Goal: Transaction & Acquisition: Purchase product/service

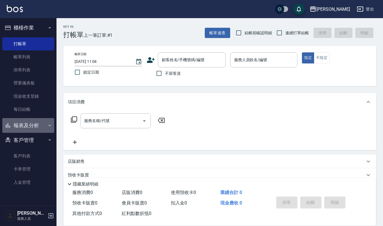
click at [21, 128] on button "報表及分析" at bounding box center [28, 125] width 52 height 15
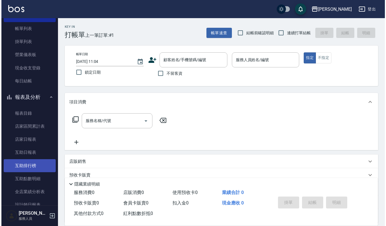
scroll to position [75, 0]
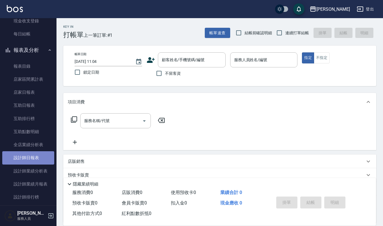
click at [29, 154] on link "設計師日報表" at bounding box center [28, 157] width 52 height 13
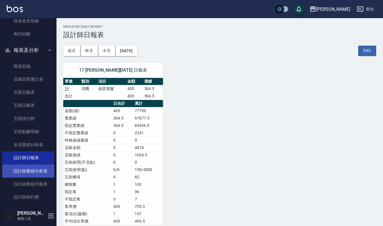
click at [30, 170] on link "設計師業績分析表" at bounding box center [28, 170] width 52 height 13
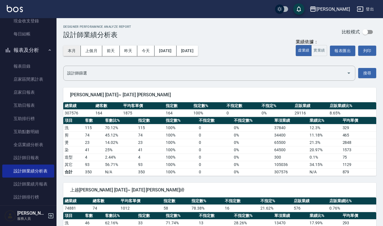
click at [71, 50] on button "本月" at bounding box center [72, 51] width 18 height 10
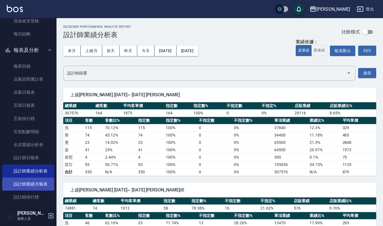
click at [31, 182] on link "設計師業績月報表" at bounding box center [28, 183] width 52 height 13
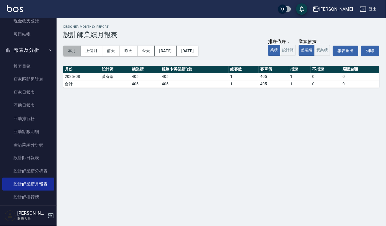
click at [75, 47] on button "本月" at bounding box center [72, 51] width 18 height 10
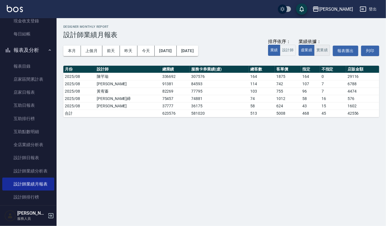
click at [322, 51] on button "實業績" at bounding box center [322, 50] width 16 height 11
click at [310, 51] on button "虛業績" at bounding box center [306, 50] width 16 height 11
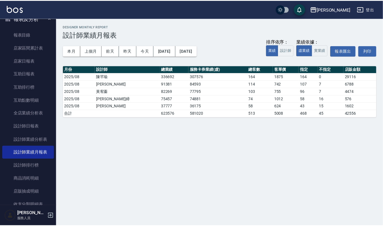
scroll to position [180, 0]
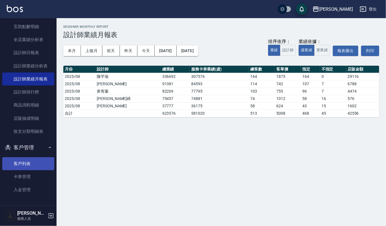
click at [30, 161] on link "客戶列表" at bounding box center [28, 163] width 52 height 13
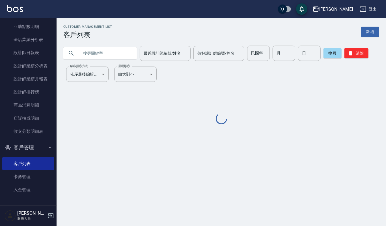
click at [104, 49] on input "text" at bounding box center [105, 53] width 53 height 15
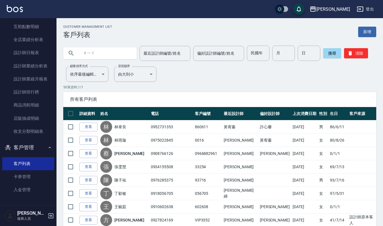
type input "家"
type input "價"
type input "夾"
type input "假"
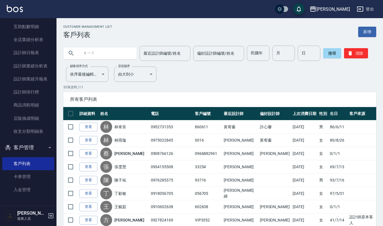
type input "假"
type input "夾"
type input "假"
type input "家"
type input "問"
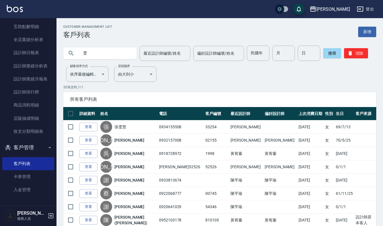
click at [81, 51] on input "雯" at bounding box center [105, 53] width 53 height 15
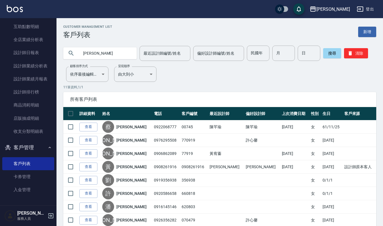
click at [92, 54] on input "[PERSON_NAME]" at bounding box center [105, 53] width 53 height 15
click at [96, 52] on input "[PERSON_NAME]" at bounding box center [105, 53] width 53 height 15
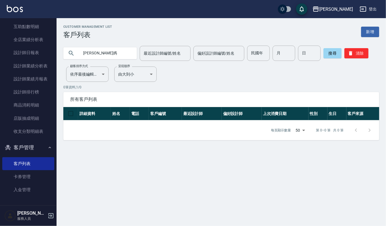
click at [98, 53] on input "[PERSON_NAME]媽" at bounding box center [105, 53] width 53 height 15
type input "[PERSON_NAME]"
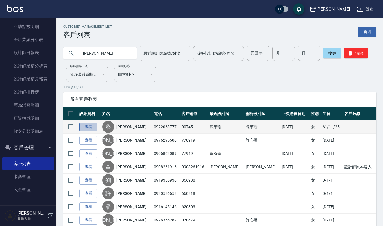
click at [89, 127] on link "查看" at bounding box center [88, 126] width 18 height 9
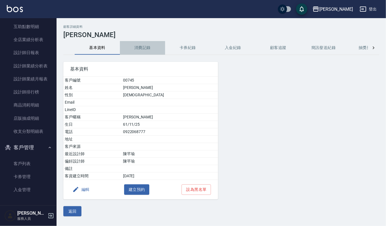
click at [145, 47] on button "消費記錄" at bounding box center [142, 48] width 45 height 14
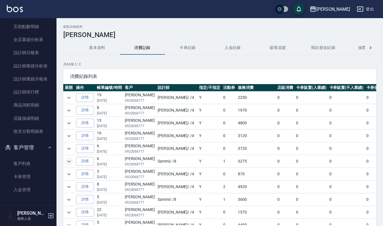
click at [70, 161] on icon "expand row" at bounding box center [69, 161] width 7 height 7
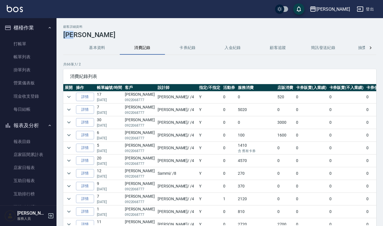
drag, startPoint x: 65, startPoint y: 34, endPoint x: 86, endPoint y: 34, distance: 21.8
click at [86, 34] on h3 "[PERSON_NAME]" at bounding box center [219, 35] width 313 height 8
copy h3 "[PERSON_NAME]"
click at [26, 54] on link "帳單列表" at bounding box center [28, 56] width 52 height 13
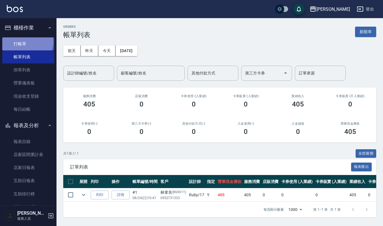
click at [24, 41] on link "打帳單" at bounding box center [28, 43] width 52 height 13
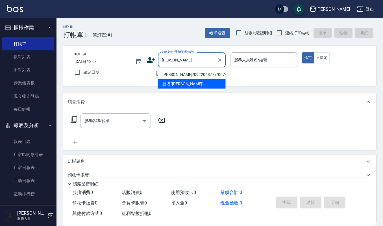
click at [177, 60] on input "[PERSON_NAME]" at bounding box center [188, 60] width 54 height 10
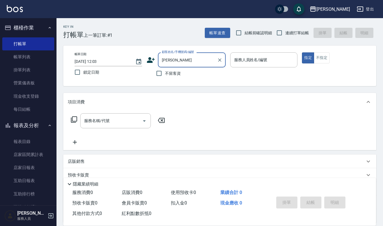
click at [182, 59] on input "[PERSON_NAME]" at bounding box center [188, 60] width 54 height 10
click at [172, 58] on input "[PERSON_NAME]" at bounding box center [188, 60] width 54 height 10
type input "[PERSON_NAME]"
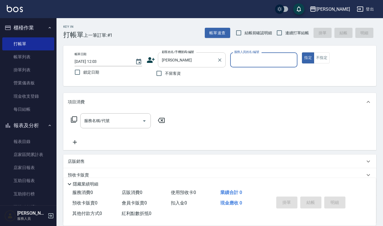
click at [302, 52] on button "指定" at bounding box center [308, 57] width 12 height 11
type button "true"
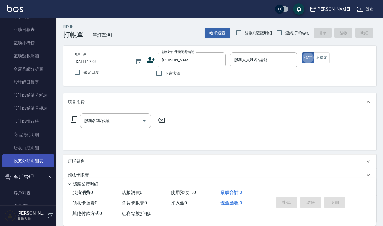
scroll to position [180, 0]
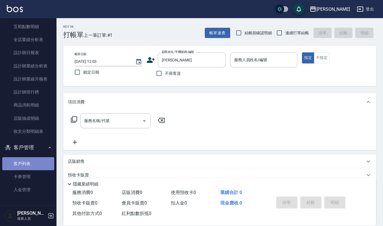
click at [29, 160] on link "客戶列表" at bounding box center [28, 163] width 52 height 13
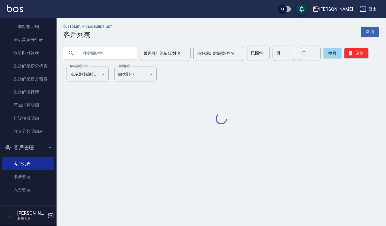
click at [98, 50] on input "text" at bounding box center [105, 53] width 53 height 15
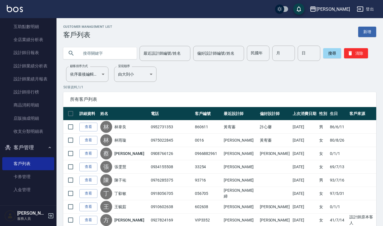
paste input "[PERSON_NAME]"
click at [98, 52] on input "[PERSON_NAME]" at bounding box center [105, 53] width 53 height 15
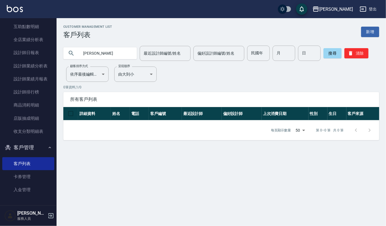
click at [86, 53] on input "[PERSON_NAME]" at bounding box center [105, 53] width 53 height 15
click at [86, 53] on input "[PERSON_NAME]媽" at bounding box center [105, 53] width 53 height 15
type input "媽"
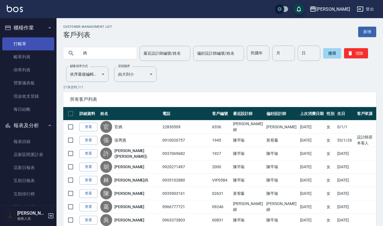
click at [27, 48] on link "打帳單" at bounding box center [28, 43] width 52 height 13
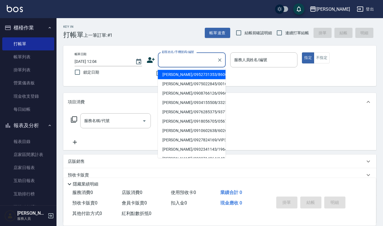
click at [178, 59] on input "顧客姓名/手機號碼/編號" at bounding box center [188, 60] width 54 height 10
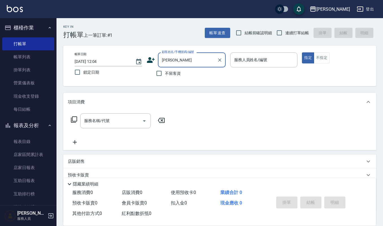
click at [185, 59] on input "[PERSON_NAME]" at bounding box center [188, 60] width 54 height 10
click at [198, 72] on li "[PERSON_NAME]/0922068777/00745" at bounding box center [192, 74] width 68 height 9
type input "[PERSON_NAME]/0922068777/00745"
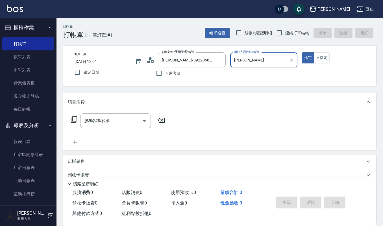
type input "[PERSON_NAME]"
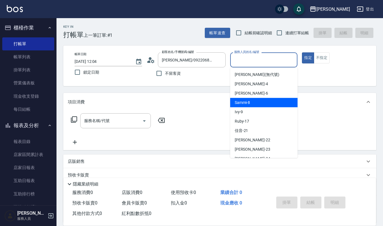
click at [246, 101] on span "Sammi -8" at bounding box center [243, 102] width 16 height 6
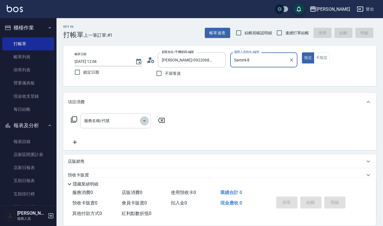
click at [145, 120] on icon "Open" at bounding box center [144, 120] width 7 height 7
type input "Sammi-8"
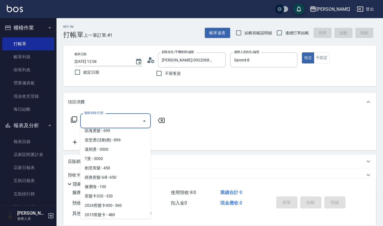
scroll to position [151, 0]
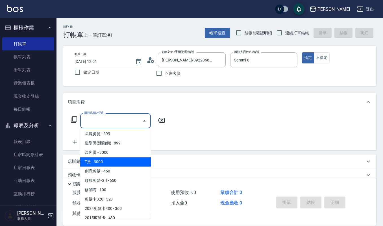
click at [119, 165] on span "T燙 - 3000" at bounding box center [115, 161] width 71 height 9
type input "T燙(221)"
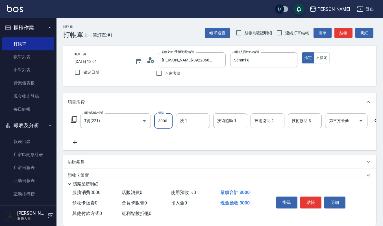
click at [168, 120] on input "3000" at bounding box center [163, 120] width 18 height 15
type input "2800"
click at [189, 122] on input "洗-1" at bounding box center [193, 121] width 29 height 10
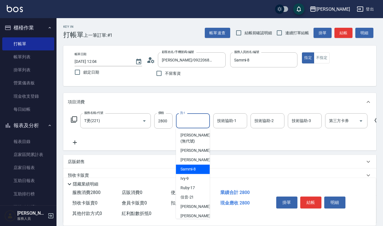
click at [187, 168] on span "Sammi -8" at bounding box center [189, 169] width 16 height 6
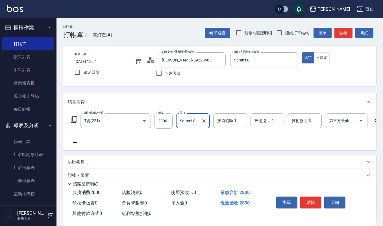
click at [195, 120] on input "Sammi-8" at bounding box center [189, 121] width 20 height 10
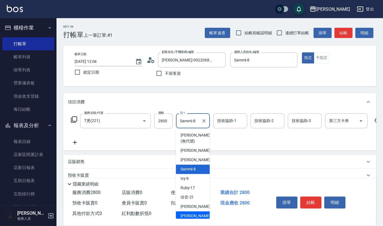
click at [188, 215] on span "[PERSON_NAME] -23" at bounding box center [199, 216] width 36 height 6
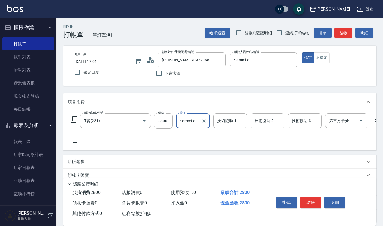
type input "[PERSON_NAME]-23"
click at [224, 117] on input "技術協助-1" at bounding box center [230, 121] width 29 height 10
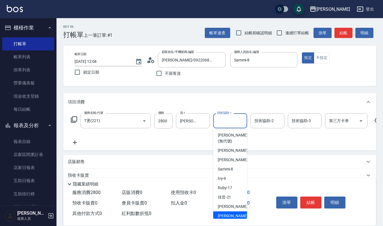
click at [229, 215] on span "[PERSON_NAME] -23" at bounding box center [236, 216] width 36 height 6
type input "[PERSON_NAME]-23"
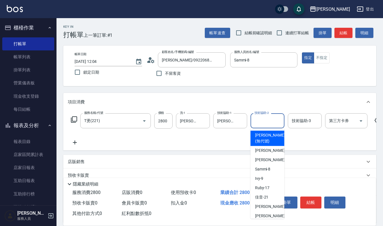
click at [261, 118] on input "技術協助-2" at bounding box center [267, 121] width 29 height 10
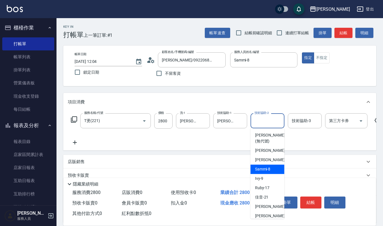
click at [259, 169] on span "Sammi -8" at bounding box center [263, 169] width 16 height 6
type input "Sammi-8"
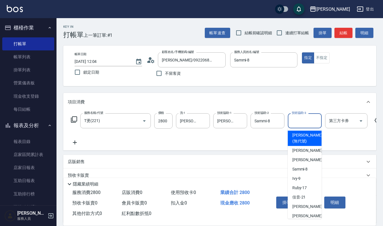
click at [301, 120] on input "技術協助-3" at bounding box center [305, 121] width 29 height 10
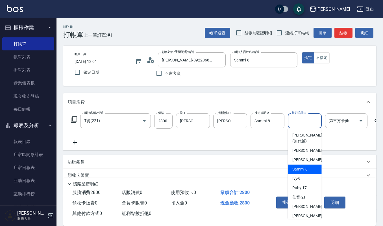
click at [297, 166] on span "Sammi -8" at bounding box center [301, 169] width 16 height 6
type input "Sammi-8"
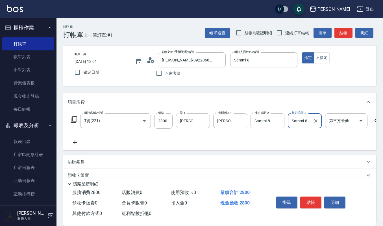
click at [75, 142] on icon at bounding box center [75, 142] width 4 height 4
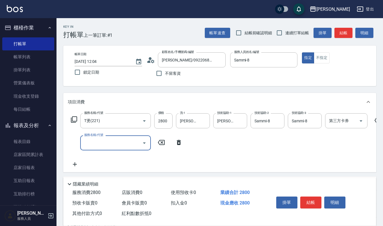
click at [143, 143] on icon "Open" at bounding box center [144, 142] width 7 height 7
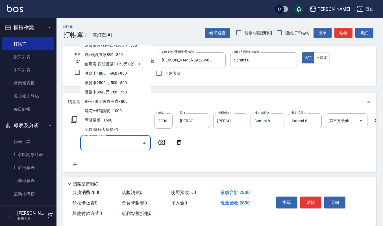
scroll to position [656, 0]
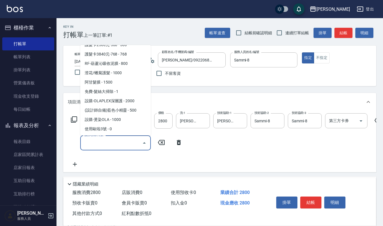
click at [133, 105] on span "(設計師自備)藍色小精靈 - 500" at bounding box center [115, 109] width 71 height 9
type input "(設計師自備)藍色小精靈(570)"
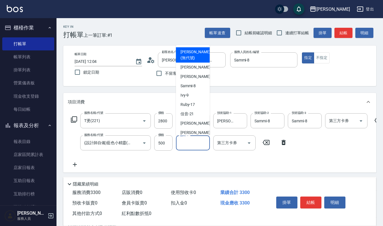
click at [191, 142] on input "協助-1" at bounding box center [193, 143] width 29 height 10
click at [190, 132] on span "[PERSON_NAME] -23" at bounding box center [199, 132] width 36 height 6
type input "[PERSON_NAME]-23"
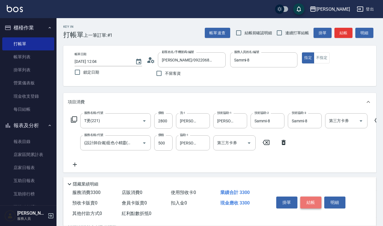
click at [310, 197] on button "結帳" at bounding box center [310, 202] width 21 height 12
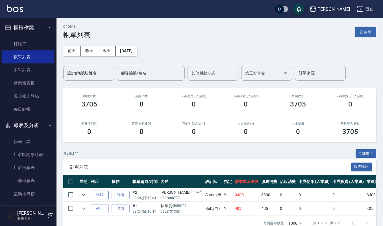
click at [100, 195] on button "列印" at bounding box center [100, 194] width 18 height 9
click at [16, 44] on link "打帳單" at bounding box center [28, 43] width 52 height 13
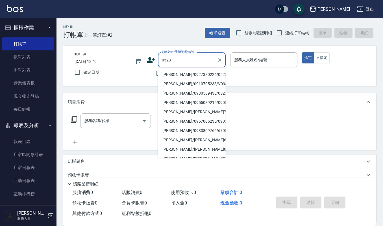
type input "[PERSON_NAME]/0927380226/0523"
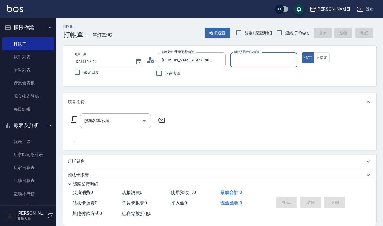
type input "Ruby-17"
click at [302, 52] on button "指定" at bounding box center [308, 57] width 12 height 11
type button "true"
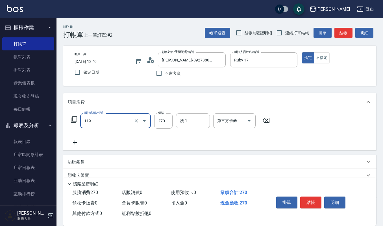
type input "使用一般洗髮卡(119)"
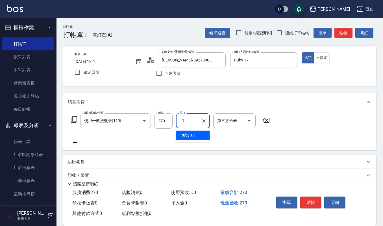
type input "Ruby-17"
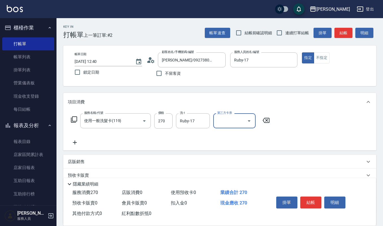
click at [249, 122] on icon "Open" at bounding box center [249, 120] width 7 height 7
click at [238, 140] on span "舊有卡券" at bounding box center [234, 144] width 42 height 9
type input "舊有卡券"
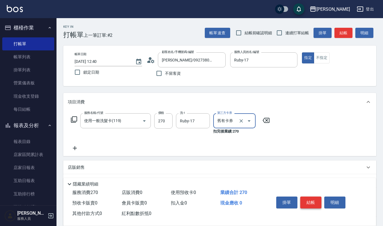
click at [315, 204] on button "結帳" at bounding box center [310, 202] width 21 height 12
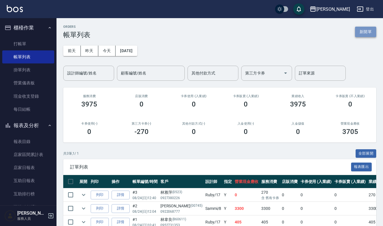
click at [361, 30] on button "新開單" at bounding box center [365, 32] width 21 height 10
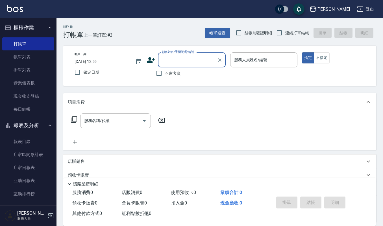
click at [192, 58] on input "顧客姓名/手機號碼/編號" at bounding box center [188, 60] width 54 height 10
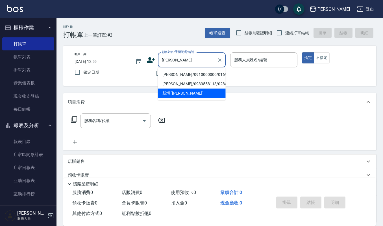
click at [190, 70] on li "[PERSON_NAME]/0910000000/01696" at bounding box center [192, 74] width 68 height 9
type input "[PERSON_NAME]/0910000000/01696"
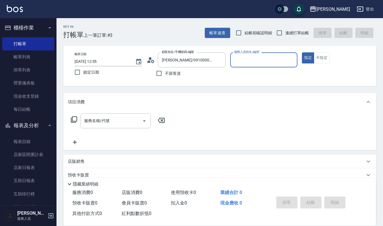
type input "Joalin-6"
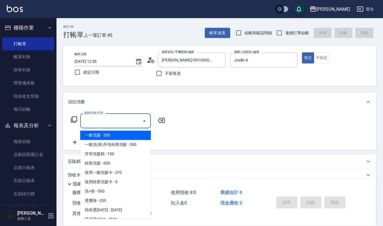
click at [94, 122] on input "服務名稱/代號" at bounding box center [111, 121] width 57 height 10
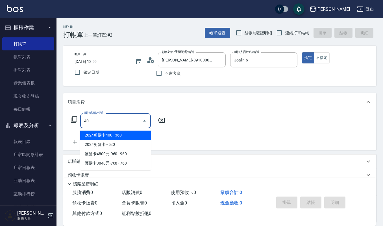
type input "407"
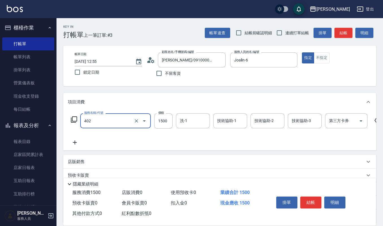
type input "打底染髮(402)"
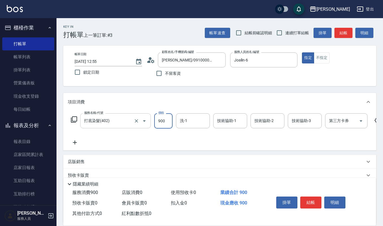
type input "900"
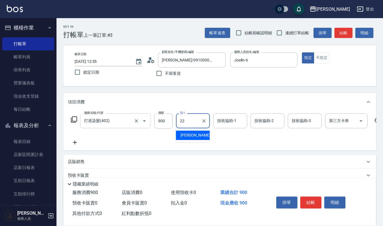
type input "宜芳-22"
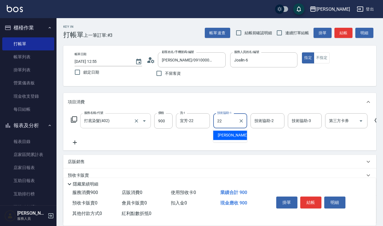
type input "宜芳-22"
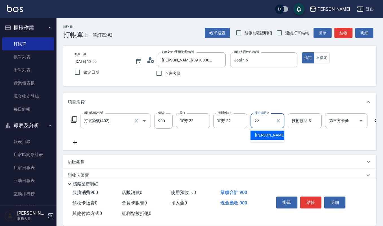
type input "宜芳-22"
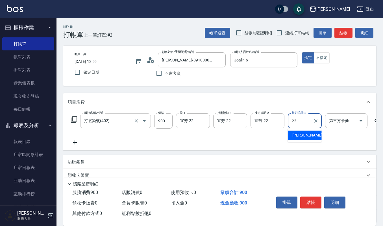
type input "宜芳-22"
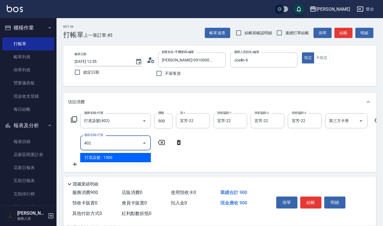
type input "打底染髮(402)"
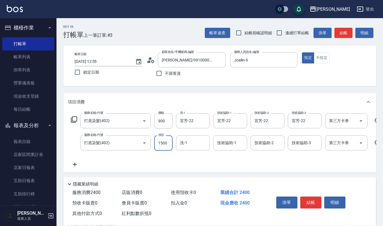
click at [162, 144] on input "1500" at bounding box center [163, 142] width 18 height 15
type input "900"
type input "宜芳-22"
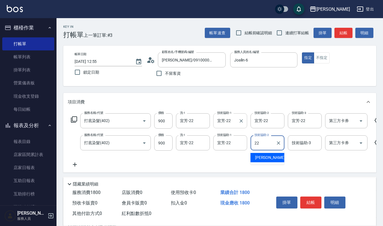
type input "宜芳-22"
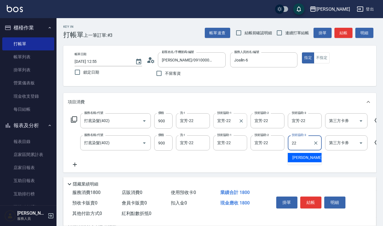
type input "宜芳-22"
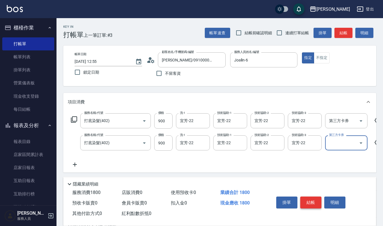
click at [304, 199] on button "結帳" at bounding box center [310, 202] width 21 height 12
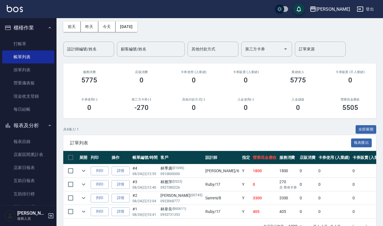
scroll to position [38, 0]
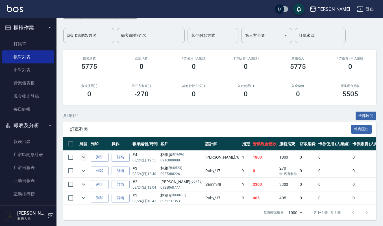
click at [83, 157] on icon "expand row" at bounding box center [83, 156] width 7 height 7
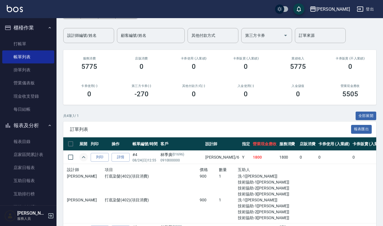
click at [83, 157] on icon "expand row" at bounding box center [83, 157] width 3 height 2
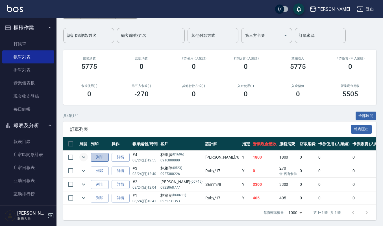
click at [95, 153] on button "列印" at bounding box center [100, 157] width 18 height 9
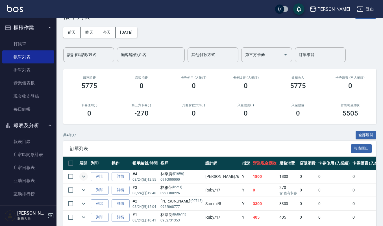
scroll to position [0, 0]
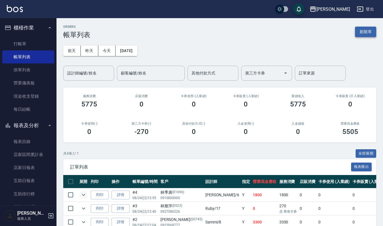
click at [365, 31] on button "新開單" at bounding box center [365, 32] width 21 height 10
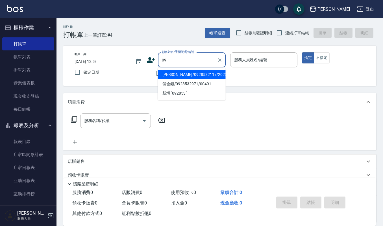
type input "0"
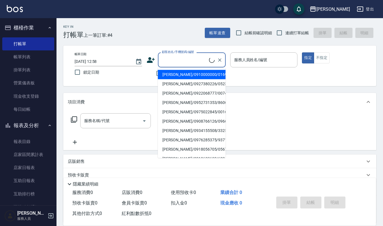
click at [308, 86] on div "帳單日期 [DATE] 12:58 鎖定日期 顧客姓名/手機號碼/編號 顧客姓名/手機號碼/編號 不留客資 服務人員姓名/編號 服務人員姓名/編號 指定 不指定" at bounding box center [219, 66] width 313 height 40
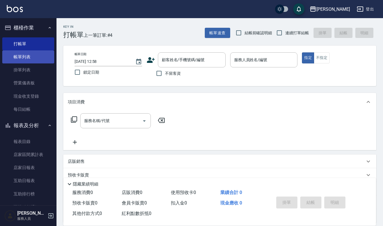
click at [24, 51] on link "帳單列表" at bounding box center [28, 56] width 52 height 13
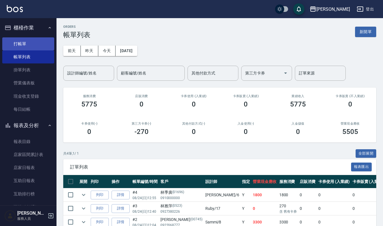
click at [28, 37] on link "打帳單" at bounding box center [28, 43] width 52 height 13
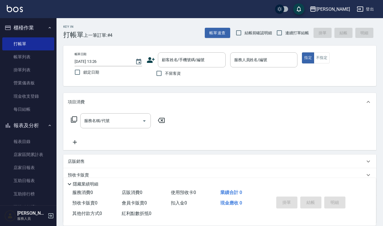
click at [152, 57] on icon at bounding box center [151, 60] width 8 height 8
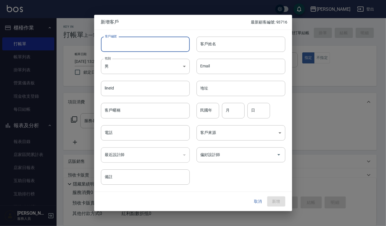
click at [149, 49] on input "客戶編號" at bounding box center [145, 43] width 89 height 15
type input "74032"
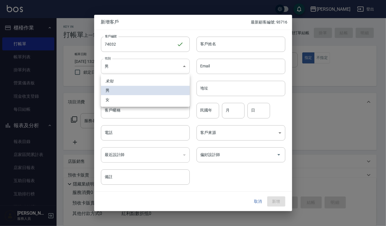
click at [178, 68] on body "上越[PERSON_NAME] 登出 櫃檯作業 打帳單 帳單列表 掛單列表 營業儀表板 現金收支登錄 每日結帳 報表及分析 報表目錄 店家區間累計表 店家日報…" at bounding box center [193, 137] width 386 height 275
click at [145, 99] on li "女" at bounding box center [145, 99] width 89 height 9
type input "[DEMOGRAPHIC_DATA]"
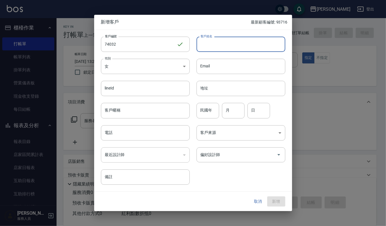
click at [214, 44] on input "客戶姓名" at bounding box center [240, 43] width 89 height 15
type input "[PERSON_NAME]"
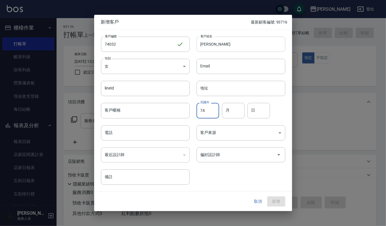
type input "74"
type input "03"
type input "23"
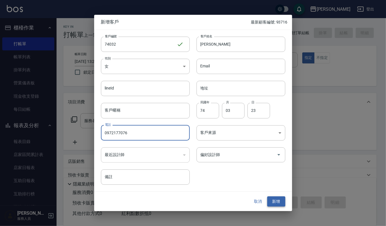
type input "0972177076"
click at [274, 201] on button "新增" at bounding box center [276, 201] width 18 height 10
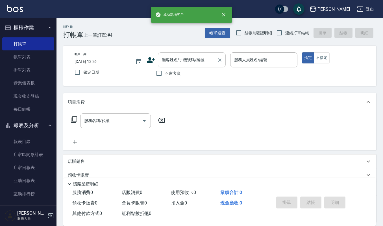
click at [183, 62] on input "顧客姓名/手機號碼/編號" at bounding box center [188, 60] width 54 height 10
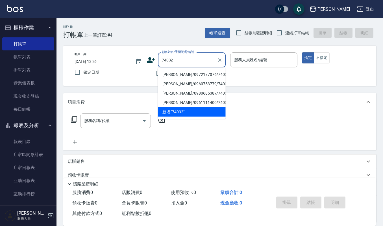
type input "[PERSON_NAME]/0972177076/74032"
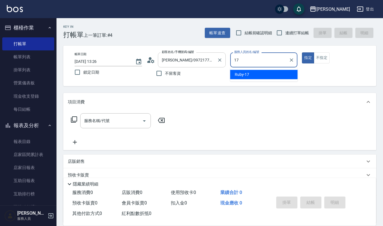
type input "Ruby-17"
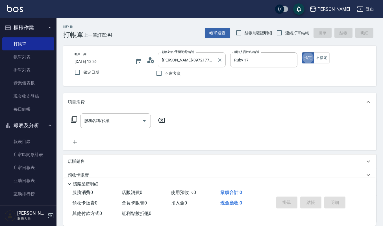
type button "true"
click at [319, 62] on button "不指定" at bounding box center [322, 57] width 16 height 11
click at [123, 120] on input "服務名稱/代號" at bounding box center [111, 121] width 57 height 10
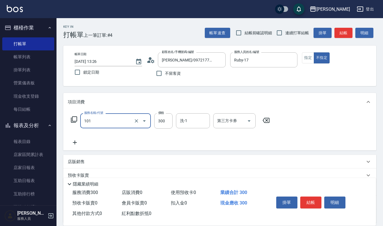
type input "一般洗髮(101)"
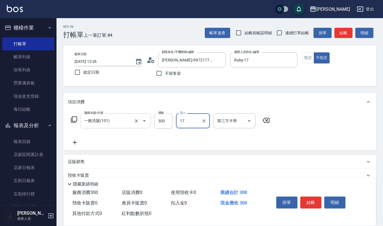
type input "Ruby-17"
click at [317, 196] on button "結帳" at bounding box center [310, 202] width 21 height 12
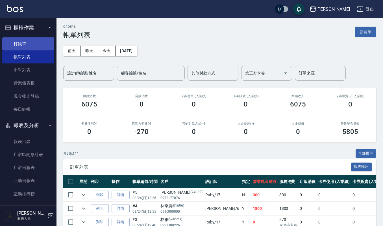
click at [20, 43] on link "打帳單" at bounding box center [28, 43] width 52 height 13
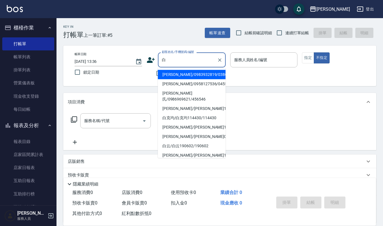
click at [196, 72] on li "[PERSON_NAME]/0983932819/03863" at bounding box center [192, 74] width 68 height 9
type input "[PERSON_NAME]/0983932819/03863"
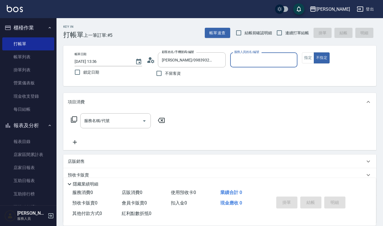
type input "Sammi-8"
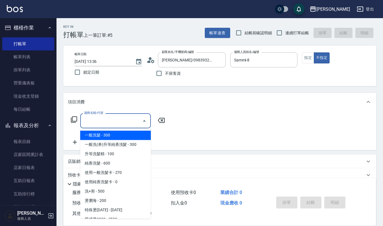
click at [128, 119] on input "服務名稱/代號" at bounding box center [111, 121] width 57 height 10
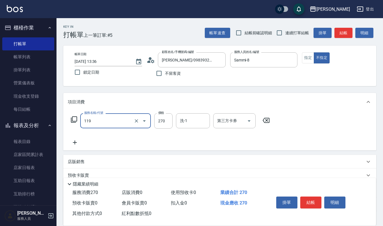
type input "使用一般洗髮卡(119)"
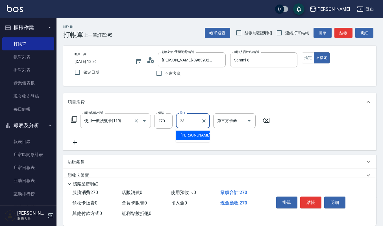
type input "[PERSON_NAME]-23"
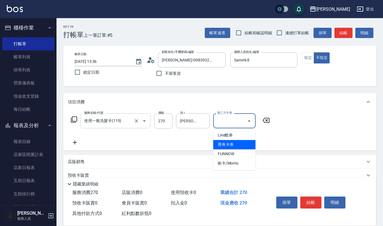
type input "舊有卡券"
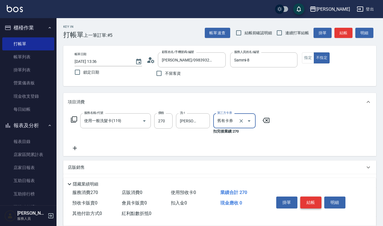
click at [314, 200] on button "結帳" at bounding box center [310, 202] width 21 height 12
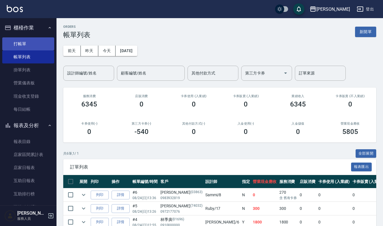
click at [46, 43] on link "打帳單" at bounding box center [28, 43] width 52 height 13
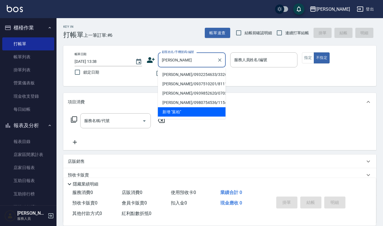
click at [167, 76] on li "[PERSON_NAME]/0932254633/3326" at bounding box center [192, 74] width 68 height 9
type input "[PERSON_NAME]/0932254633/3326"
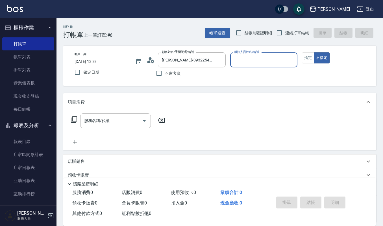
type input "Sammi-8"
click at [122, 119] on input "服務名稱/代號" at bounding box center [111, 121] width 57 height 10
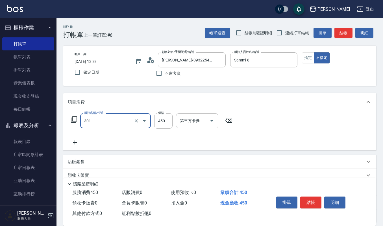
type input "創意剪髮(301)"
type input "405"
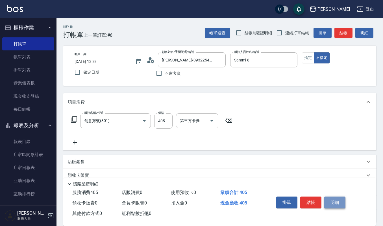
click at [325, 196] on button "明細" at bounding box center [334, 202] width 21 height 12
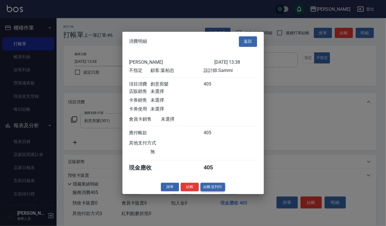
click at [213, 191] on button "結帳並列印" at bounding box center [212, 186] width 25 height 9
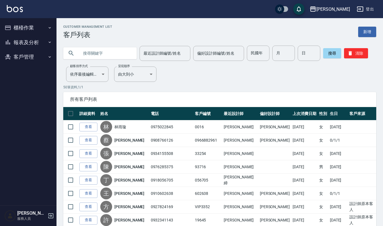
click at [86, 56] on input "text" at bounding box center [105, 53] width 53 height 15
type input "3326"
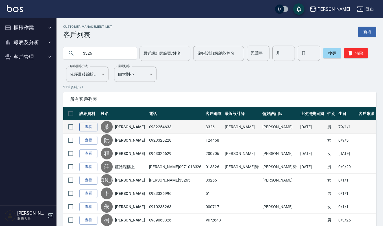
click at [89, 127] on link "查看" at bounding box center [88, 126] width 18 height 9
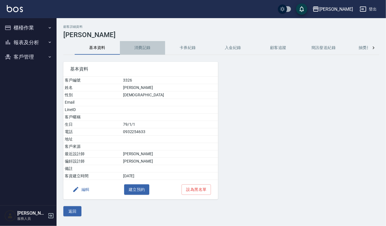
click at [144, 47] on button "消費記錄" at bounding box center [142, 48] width 45 height 14
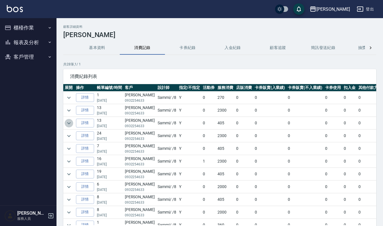
click at [69, 122] on icon "expand row" at bounding box center [69, 123] width 7 height 7
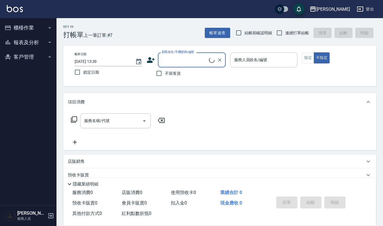
click at [174, 60] on input "顧客姓名/手機號碼/編號" at bounding box center [185, 60] width 49 height 10
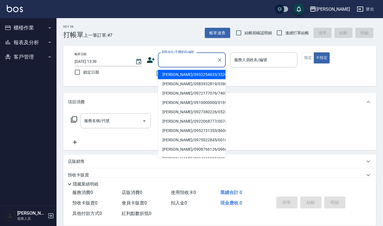
click at [172, 75] on li "[PERSON_NAME]/0932254633/3326" at bounding box center [192, 74] width 68 height 9
type input "[PERSON_NAME]/0932254633/3326"
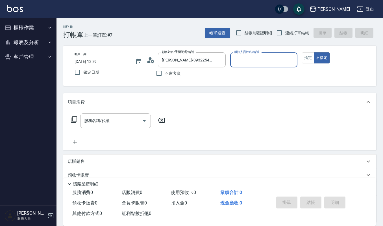
type input "Sammi-8"
click at [314, 59] on button "不指定" at bounding box center [322, 57] width 16 height 11
click at [304, 60] on button "指定" at bounding box center [308, 57] width 12 height 11
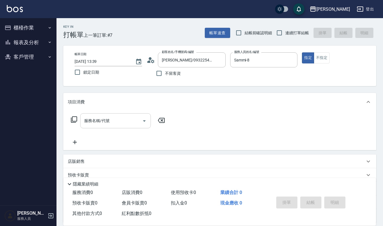
click at [112, 116] on input "服務名稱/代號" at bounding box center [111, 121] width 57 height 10
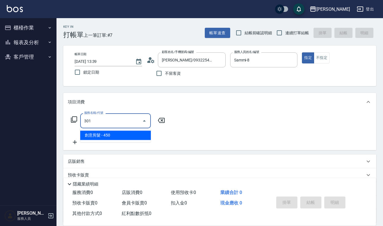
type input "創意剪髮(301)"
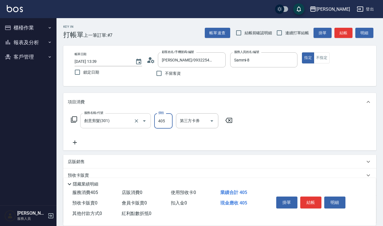
type input "405"
click at [327, 199] on button "明細" at bounding box center [334, 202] width 21 height 12
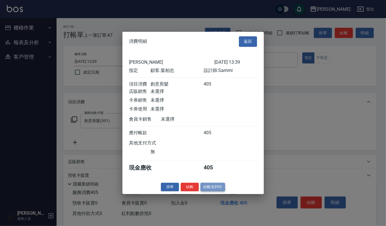
click at [222, 191] on button "結帳並列印" at bounding box center [212, 186] width 25 height 9
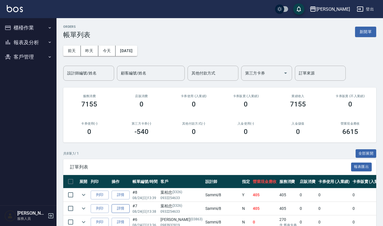
click at [120, 211] on link "詳情" at bounding box center [121, 208] width 18 height 9
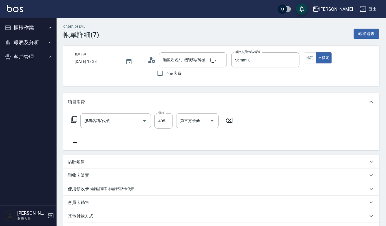
type input "[DATE] 13:38"
type input "Sammi-8"
type input "創意剪髮(301)"
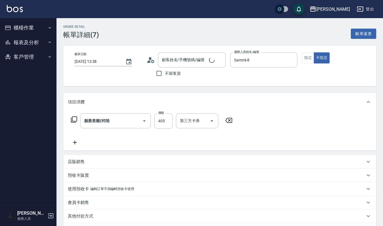
type input "[PERSON_NAME]/0932254633/3326"
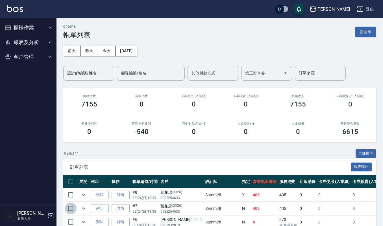
click at [72, 209] on input "checkbox" at bounding box center [71, 208] width 12 height 12
checkbox input "true"
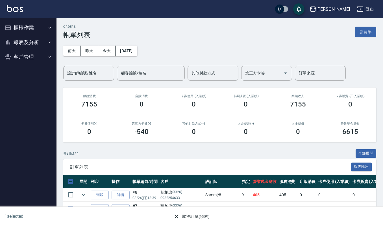
click at [198, 216] on button "取消訂單(預約)" at bounding box center [191, 216] width 41 height 10
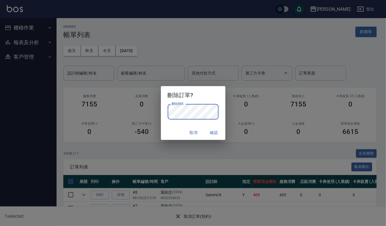
click at [252, 100] on div "刪除訂單? 刪除密碼 刪除密碼 取消 確認" at bounding box center [193, 113] width 386 height 226
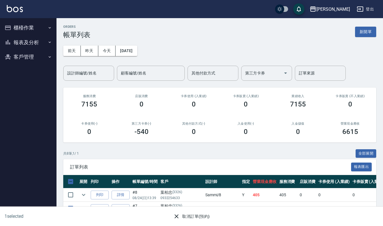
click at [161, 214] on div "取消訂單(預約)" at bounding box center [191, 216] width 185 height 10
click at [176, 216] on icon "button" at bounding box center [176, 216] width 7 height 7
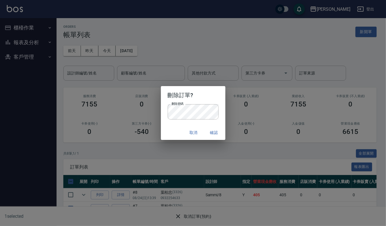
click at [212, 128] on button "確認" at bounding box center [214, 132] width 18 height 10
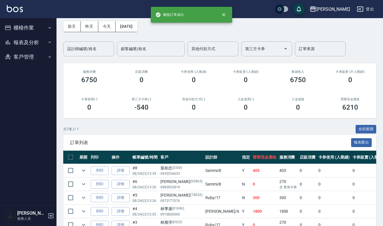
scroll to position [38, 0]
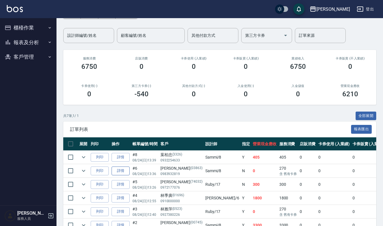
click at [115, 171] on link "詳情" at bounding box center [121, 170] width 18 height 9
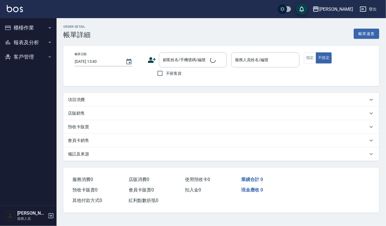
type input "[DATE] 13:36"
type input "Sammi-8"
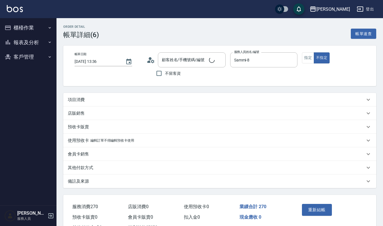
type input "[PERSON_NAME]/0983932819/03863"
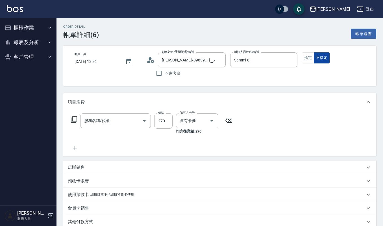
type input "使用一般洗髮卡(119)"
click at [308, 60] on button "指定" at bounding box center [308, 57] width 12 height 11
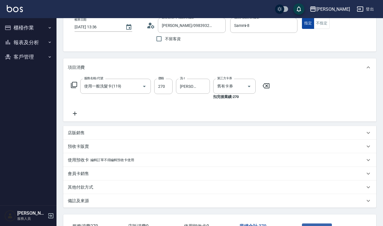
scroll to position [76, 0]
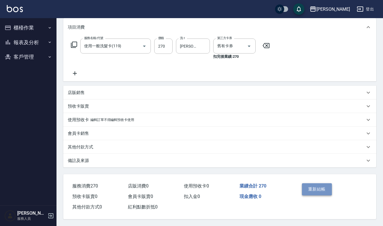
click at [313, 184] on button "重新結帳" at bounding box center [317, 189] width 30 height 12
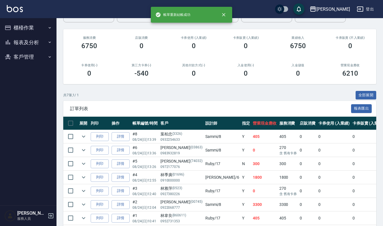
scroll to position [75, 0]
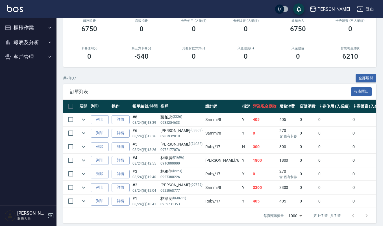
click at [27, 42] on button "報表及分析" at bounding box center [28, 42] width 52 height 15
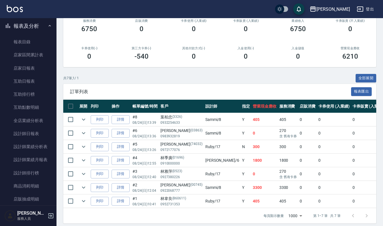
scroll to position [29, 0]
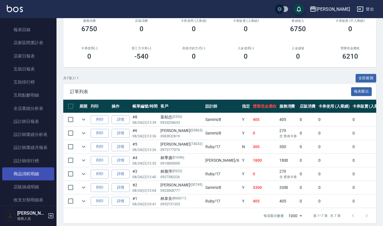
click at [40, 177] on link "商品消耗明細" at bounding box center [28, 173] width 52 height 13
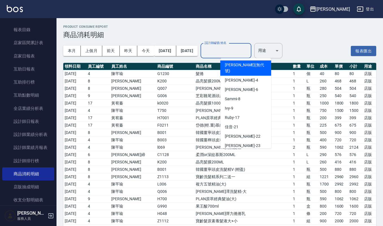
click at [243, 51] on input "設計師編號/姓名" at bounding box center [226, 51] width 46 height 10
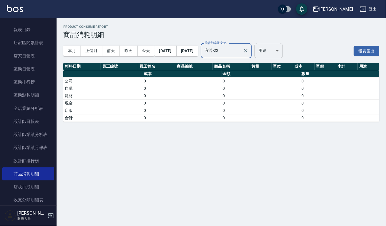
type input "宜芳-22"
click at [294, 49] on body "上越傑森 登出 櫃檯作業 打帳單 帳單列表 掛單列表 營業儀表板 現金收支登錄 每日結帳 報表及分析 報表目錄 店家區間累計表 店家日報表 互助日報表 互助排…" at bounding box center [193, 113] width 386 height 226
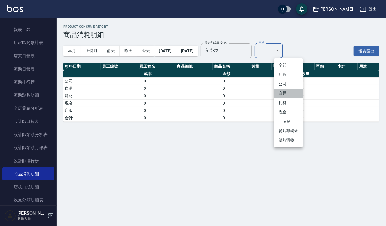
click at [286, 93] on li "自購" at bounding box center [288, 92] width 29 height 9
type input "自購"
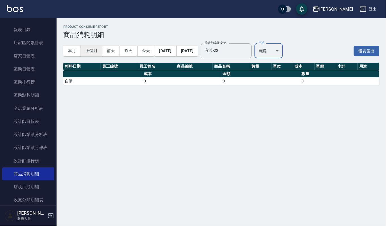
click at [98, 50] on button "上個月" at bounding box center [91, 51] width 21 height 10
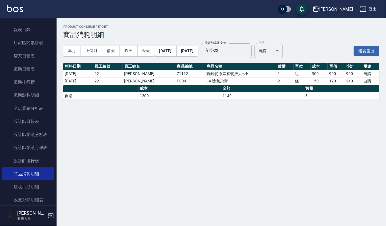
click at [57, 18] on div "櫃檯作業 打帳單 帳單列表 掛單列表 營業儀表板 現金收支登錄 每日結帳 報表及分析 報表目錄 店家區間累計表 店家日報表 互助日報表 互助排行榜 互助點數明…" at bounding box center [28, 121] width 57 height 207
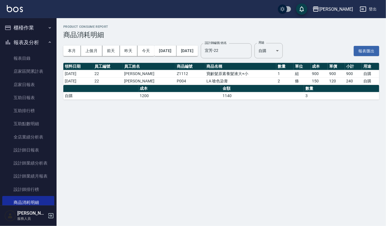
click at [40, 28] on button "櫃檯作業" at bounding box center [28, 27] width 52 height 15
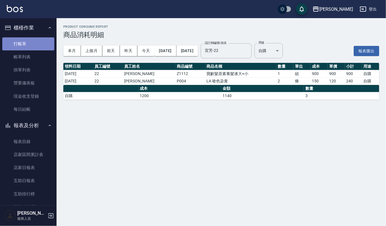
click at [38, 41] on link "打帳單" at bounding box center [28, 43] width 52 height 13
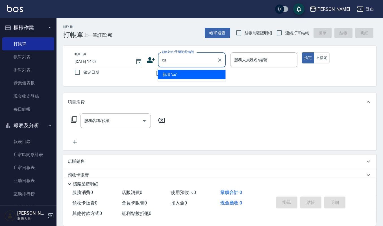
type input "x"
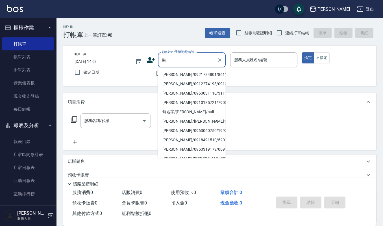
type input "梁"
click at [151, 60] on icon at bounding box center [151, 60] width 8 height 8
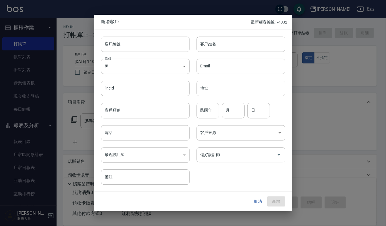
click at [157, 45] on input "客戶編號" at bounding box center [145, 43] width 89 height 15
type input "550824"
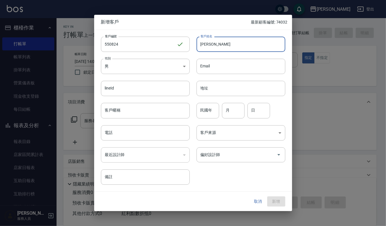
type input "梁美雪"
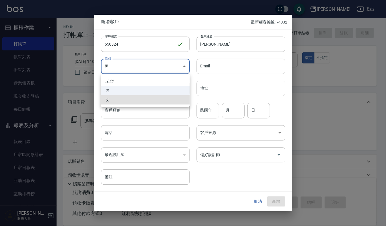
type input "[DEMOGRAPHIC_DATA]"
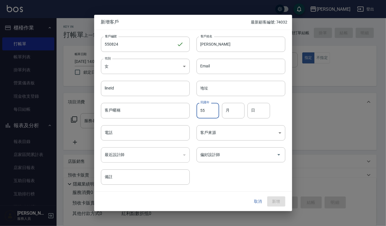
type input "55"
type input "08"
type input "24"
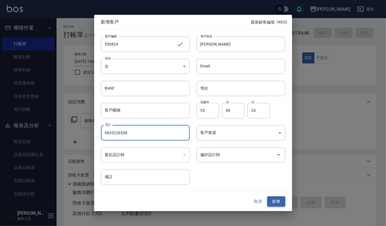
type input "0933226538"
click at [276, 203] on button "新增" at bounding box center [276, 201] width 18 height 10
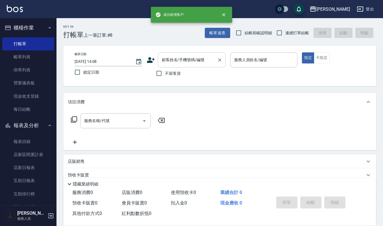
click at [193, 59] on input "顧客姓名/手機號碼/編號" at bounding box center [188, 60] width 54 height 10
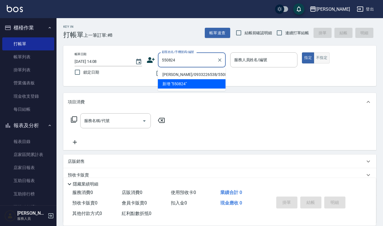
type input "梁美雪/0933226538/550824"
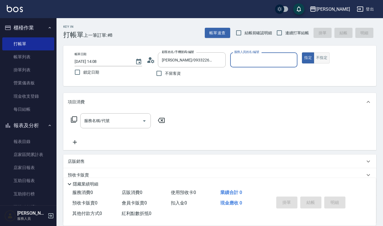
click at [302, 52] on button "指定" at bounding box center [308, 57] width 12 height 11
type button "true"
click at [277, 58] on input "服務人員姓名/編號" at bounding box center [264, 60] width 62 height 10
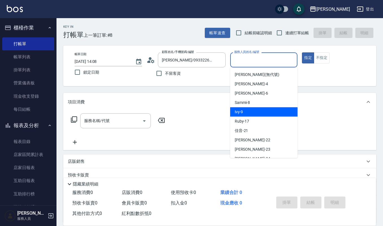
click at [245, 116] on div "Ivy -9" at bounding box center [264, 111] width 68 height 9
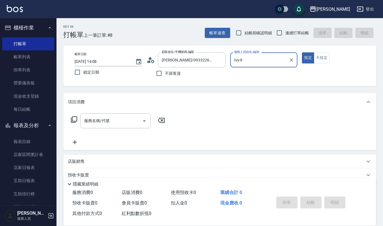
click at [261, 55] on input "Ivy-9" at bounding box center [260, 60] width 54 height 10
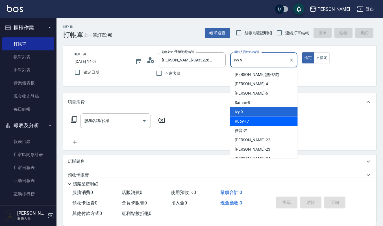
drag, startPoint x: 252, startPoint y: 122, endPoint x: 363, endPoint y: 60, distance: 127.7
click at [252, 122] on div "Ruby -17" at bounding box center [264, 120] width 68 height 9
type input "Ruby-17"
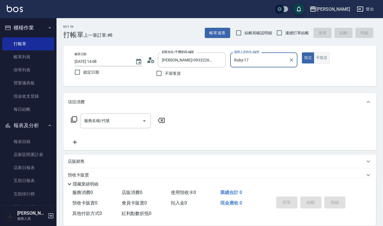
click at [322, 60] on button "不指定" at bounding box center [322, 57] width 16 height 11
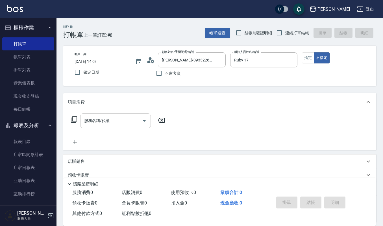
click at [141, 118] on icon "Open" at bounding box center [144, 120] width 7 height 7
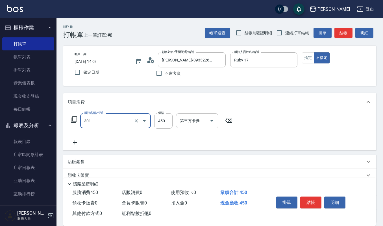
type input "創意剪髮(301)"
click at [308, 204] on button "結帳" at bounding box center [310, 202] width 21 height 12
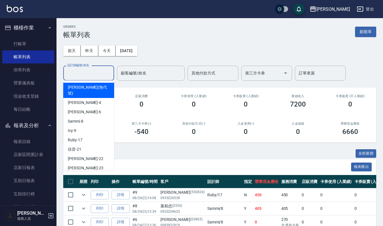
click at [88, 72] on input "設計師編號/姓名" at bounding box center [89, 73] width 46 height 10
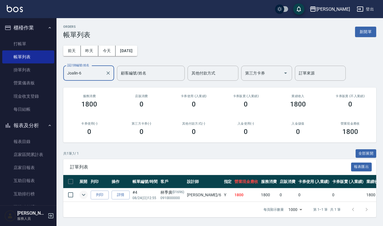
type input "Joalin-6"
click at [83, 195] on icon "expand row" at bounding box center [83, 195] width 3 height 2
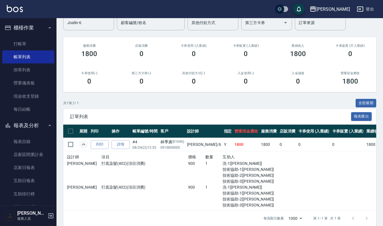
scroll to position [51, 0]
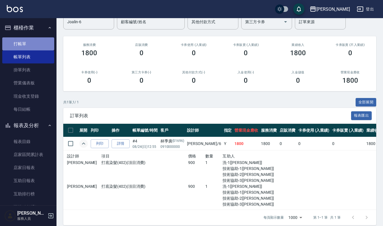
click at [38, 44] on link "打帳單" at bounding box center [28, 43] width 52 height 13
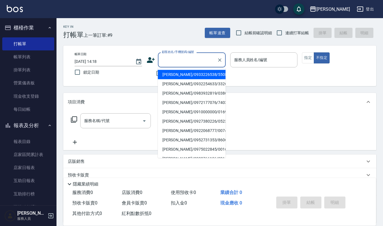
click at [188, 60] on input "顧客姓名/手機號碼/編號" at bounding box center [188, 60] width 54 height 10
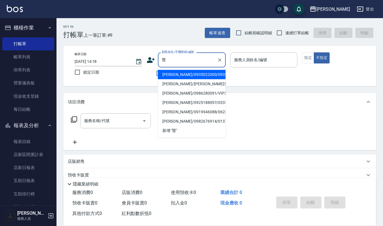
click at [202, 75] on li "陳聲宏/0935022000/09350" at bounding box center [192, 74] width 68 height 9
type input "陳聲宏/0935022000/09350"
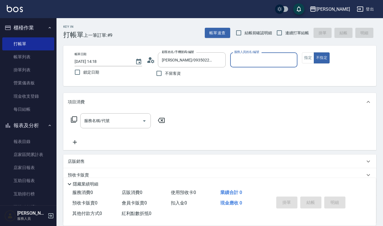
type input "Joalin-6"
click at [309, 59] on button "指定" at bounding box center [308, 57] width 12 height 11
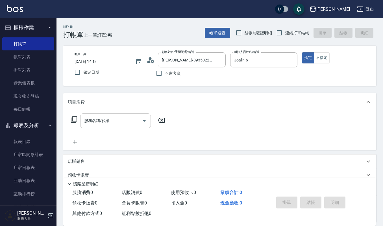
click at [136, 118] on input "服務名稱/代號" at bounding box center [111, 121] width 57 height 10
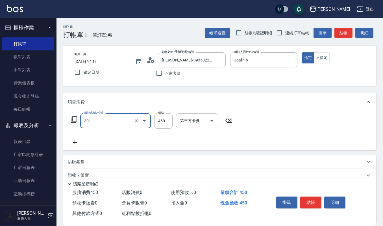
type input "創意剪髮(301)"
type input "405"
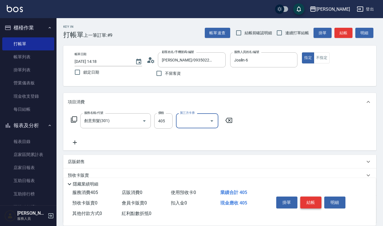
click at [313, 196] on button "結帳" at bounding box center [310, 202] width 21 height 12
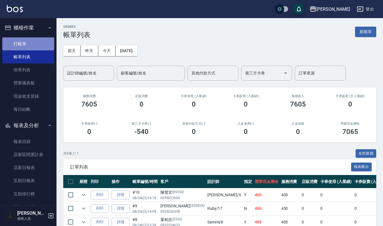
click at [42, 45] on link "打帳單" at bounding box center [28, 43] width 52 height 13
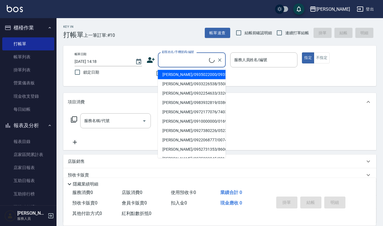
click at [174, 60] on input "顧客姓名/手機號碼/編號" at bounding box center [185, 60] width 49 height 10
click at [182, 95] on li "黃冠傑/0955365881/0955365881" at bounding box center [192, 92] width 68 height 9
type input "黃冠傑/0955365881/0955365881"
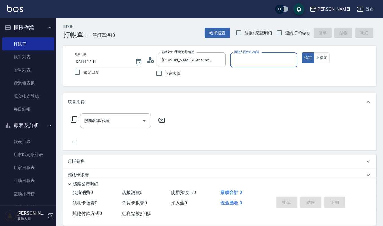
type input "Joalin-6"
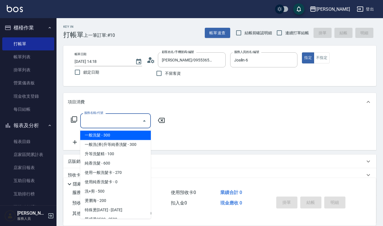
click at [122, 116] on input "服務名稱/代號" at bounding box center [111, 121] width 57 height 10
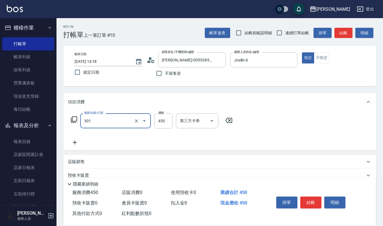
type input "創意剪髮(301)"
type input "360"
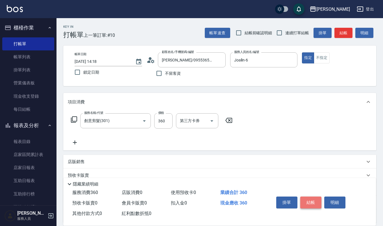
click at [313, 203] on button "結帳" at bounding box center [310, 202] width 21 height 12
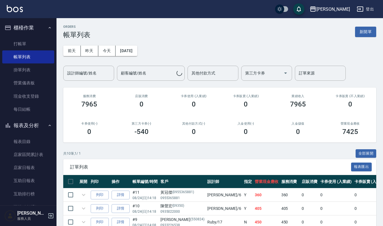
click at [89, 75] on input "設計師編號/姓名" at bounding box center [89, 73] width 46 height 10
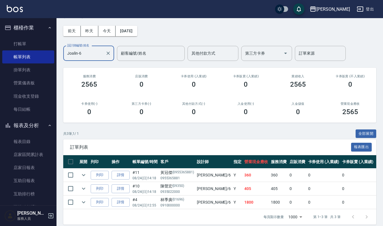
scroll to position [31, 0]
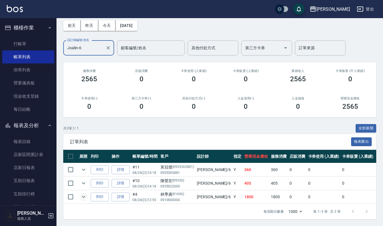
type input "Joalin-6"
click at [84, 193] on icon "expand row" at bounding box center [83, 196] width 7 height 7
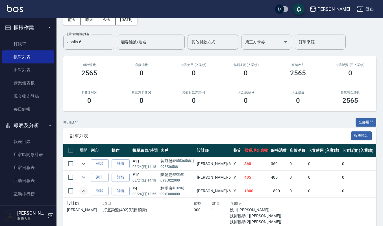
scroll to position [90, 0]
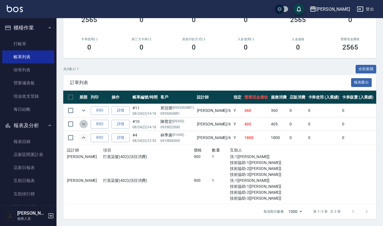
click at [84, 120] on icon "expand row" at bounding box center [83, 123] width 7 height 7
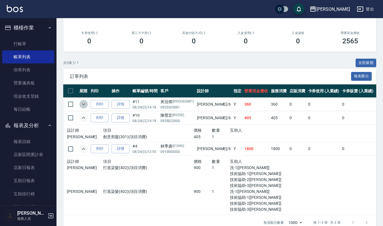
click at [83, 105] on icon "expand row" at bounding box center [83, 104] width 7 height 7
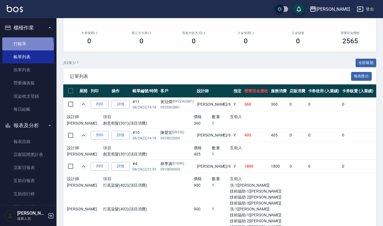
click at [25, 46] on link "打帳單" at bounding box center [28, 43] width 52 height 13
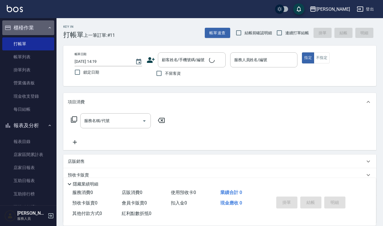
click at [34, 28] on button "櫃檯作業" at bounding box center [28, 27] width 52 height 15
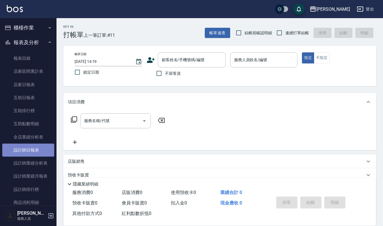
click at [32, 150] on link "設計師日報表" at bounding box center [28, 149] width 52 height 13
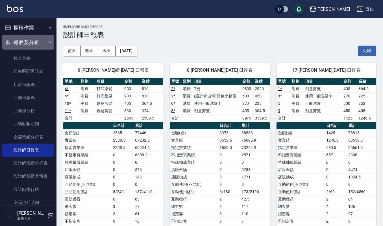
click at [39, 42] on button "報表及分析" at bounding box center [28, 42] width 52 height 15
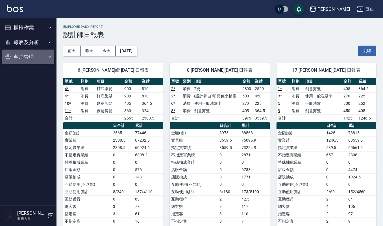
click at [38, 53] on button "客戶管理" at bounding box center [28, 56] width 52 height 15
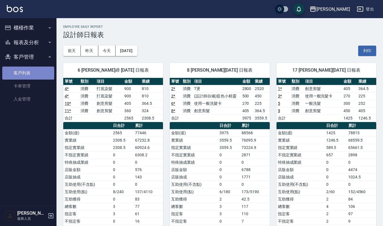
click at [39, 70] on link "客戶列表" at bounding box center [28, 72] width 52 height 13
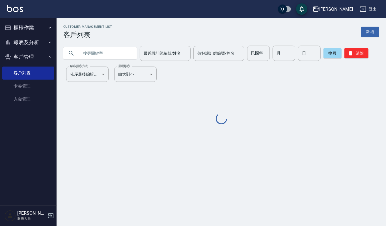
click at [123, 57] on input "text" at bounding box center [105, 53] width 53 height 15
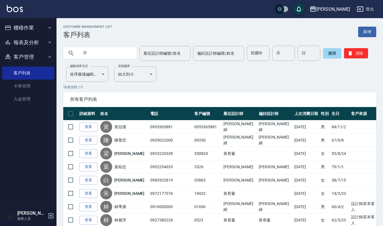
type input "芋"
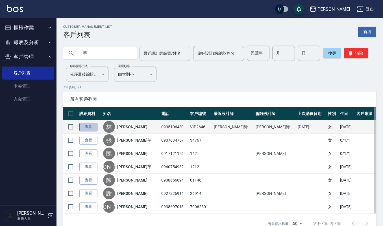
click at [83, 125] on link "查看" at bounding box center [88, 126] width 18 height 9
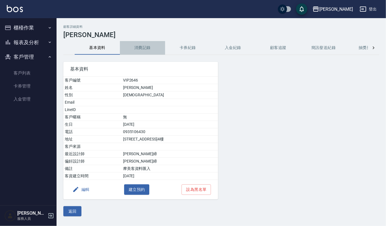
click at [142, 45] on button "消費記錄" at bounding box center [142, 48] width 45 height 14
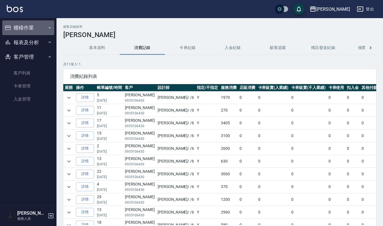
click at [22, 25] on button "櫃檯作業" at bounding box center [28, 27] width 52 height 15
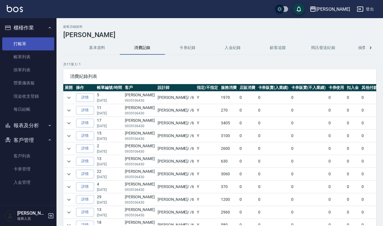
click at [35, 47] on link "打帳單" at bounding box center [28, 43] width 52 height 13
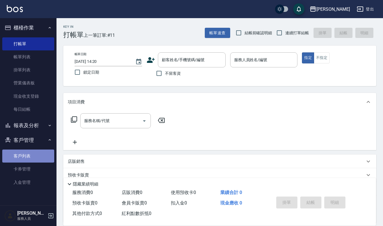
click at [24, 157] on link "客戶列表" at bounding box center [28, 155] width 52 height 13
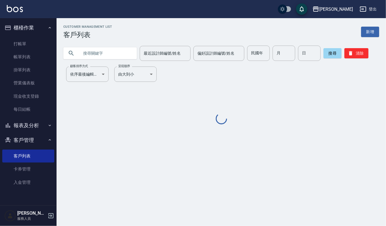
click at [93, 51] on input "text" at bounding box center [105, 53] width 53 height 15
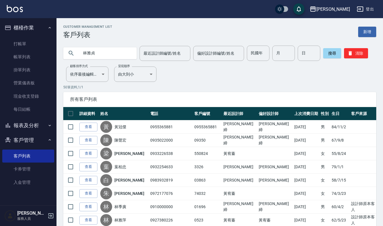
type input "林雅貞"
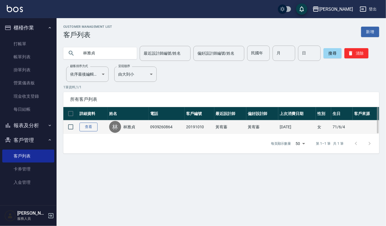
click at [89, 129] on link "查看" at bounding box center [88, 126] width 18 height 9
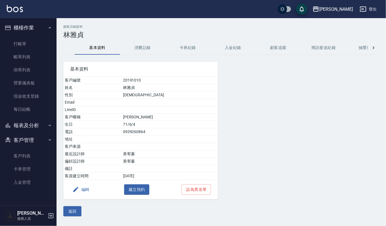
click at [135, 48] on button "消費記錄" at bounding box center [142, 48] width 45 height 14
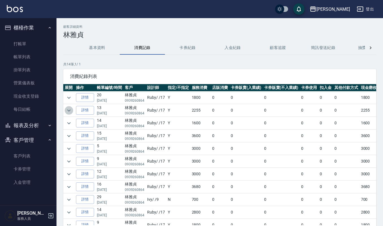
click at [70, 111] on icon "expand row" at bounding box center [69, 110] width 7 height 7
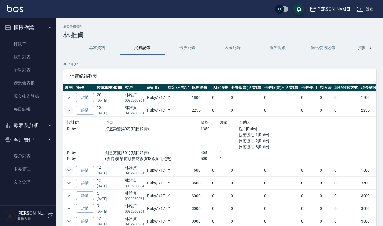
click at [69, 171] on icon "expand row" at bounding box center [68, 170] width 3 height 2
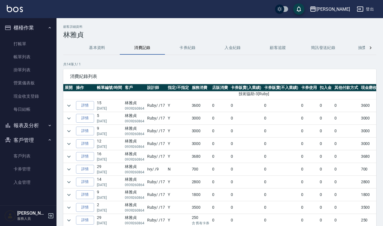
scroll to position [113, 0]
click at [70, 107] on icon "expand row" at bounding box center [69, 104] width 7 height 7
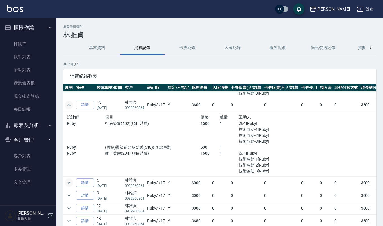
click at [72, 180] on icon "expand row" at bounding box center [69, 182] width 7 height 7
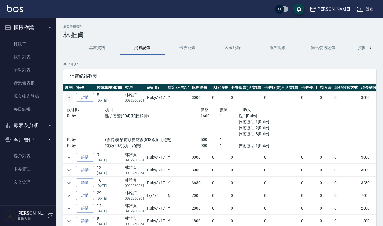
scroll to position [226, 0]
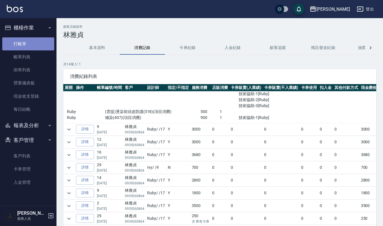
click at [22, 43] on link "打帳單" at bounding box center [28, 43] width 52 height 13
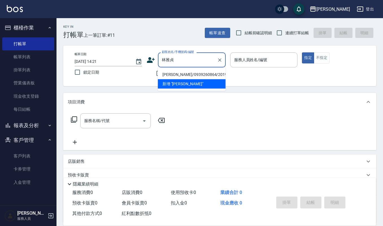
type input "林雅貞/0939260864/20191010"
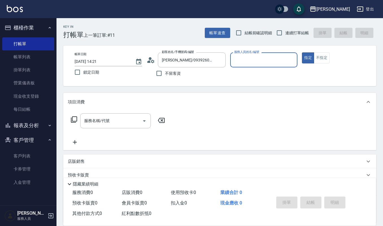
type input "Ruby-17"
click at [302, 52] on button "指定" at bounding box center [308, 57] width 12 height 11
type button "true"
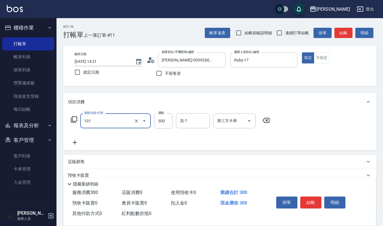
type input "一般洗髮(101)"
type input "270"
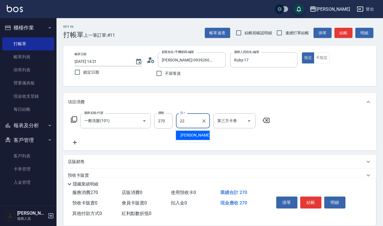
type input "宜芳-22"
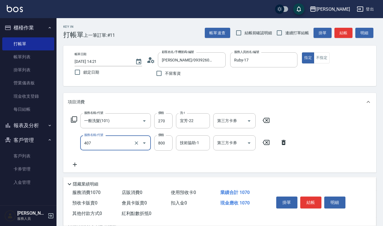
type input "補染(407)"
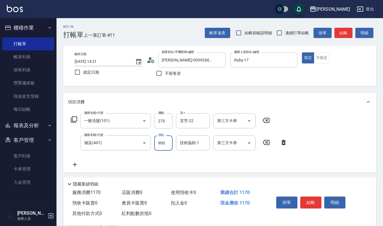
type input "900"
type input "宜芳-22"
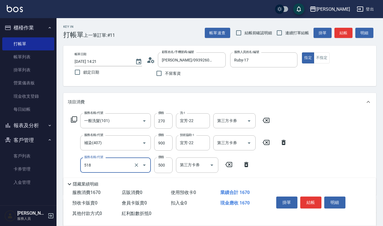
type input "(雲提)燙染前頭皮防護(518)"
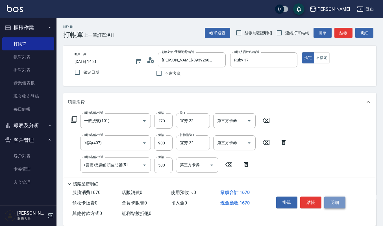
click at [334, 200] on button "明細" at bounding box center [334, 202] width 21 height 12
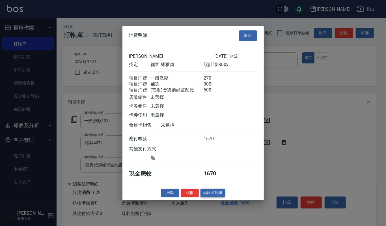
click at [210, 195] on button "結帳並列印" at bounding box center [212, 192] width 25 height 9
